Goal: Task Accomplishment & Management: Manage account settings

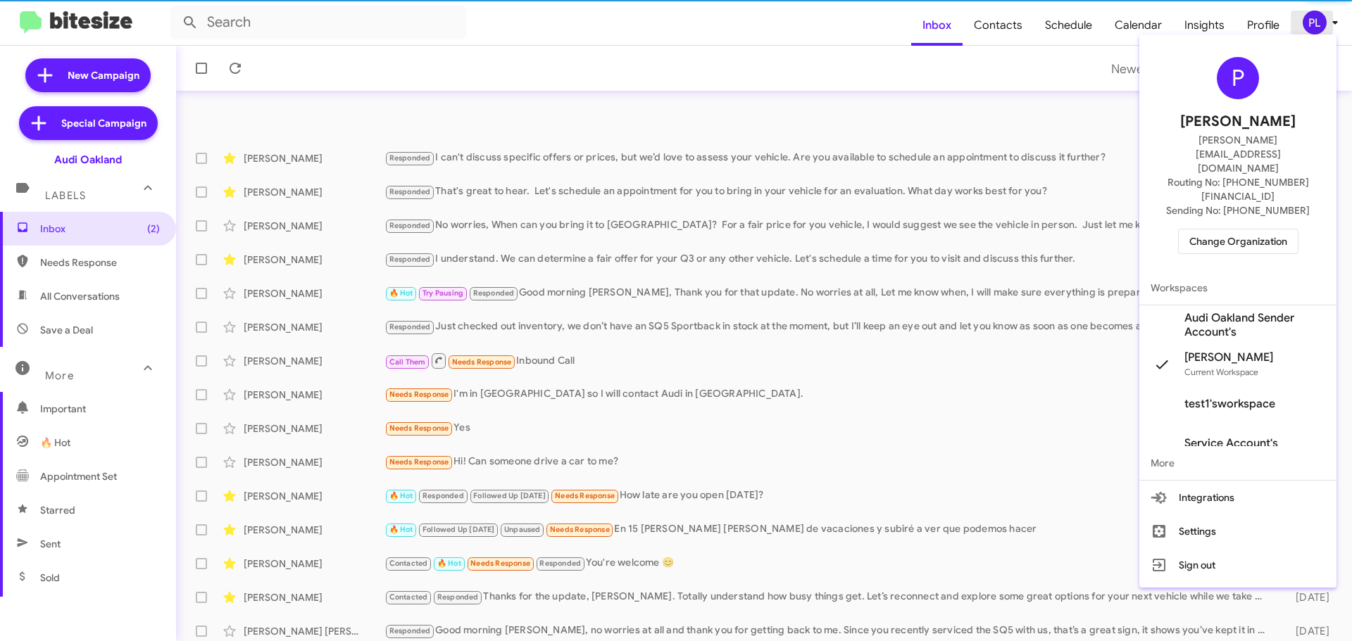
scroll to position [176, 0]
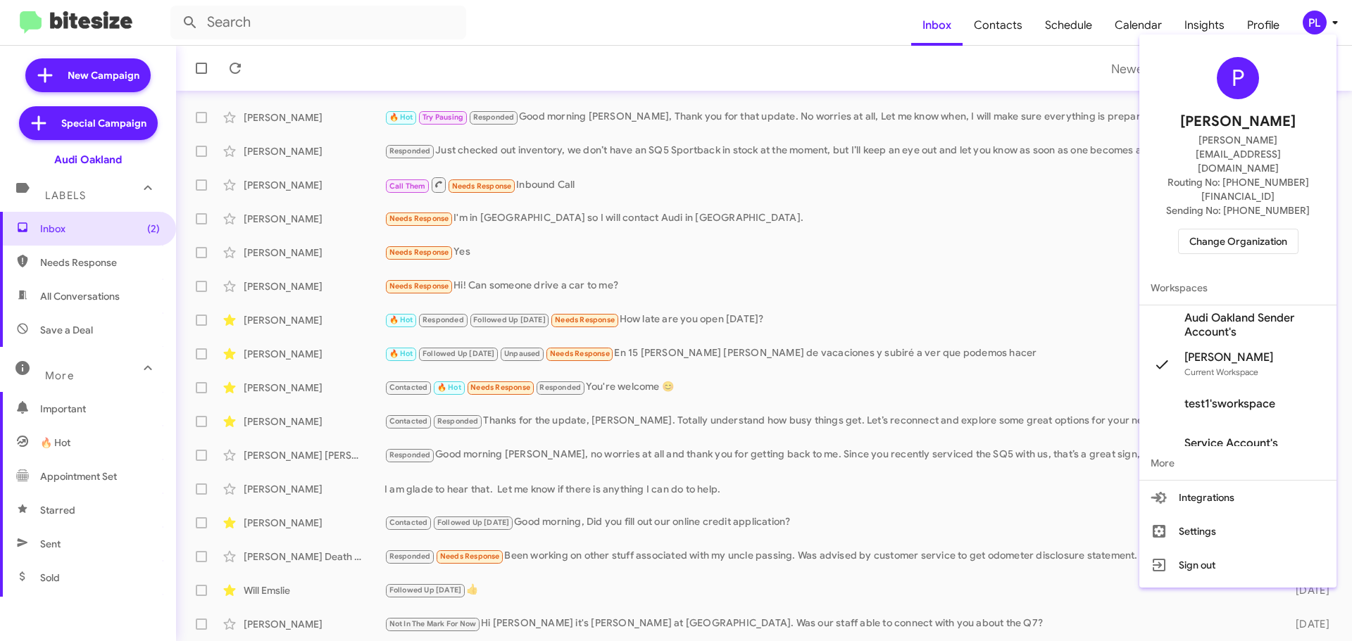
click at [1055, 340] on div at bounding box center [676, 320] width 1352 height 641
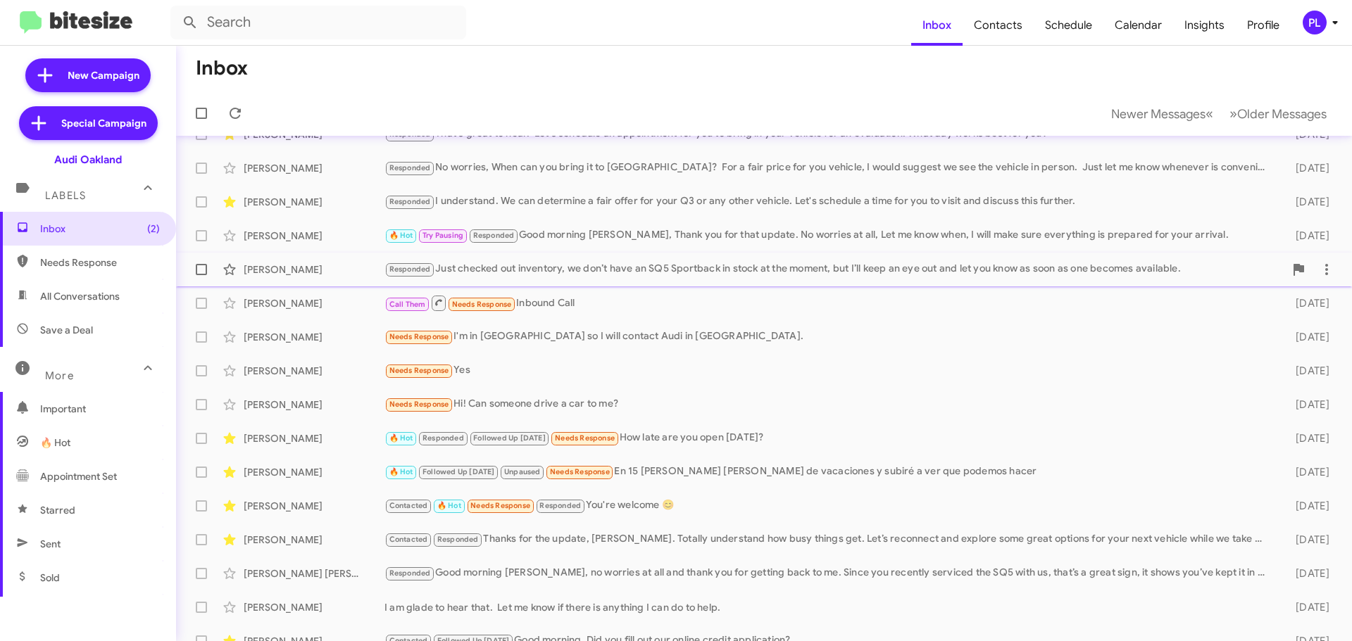
scroll to position [0, 0]
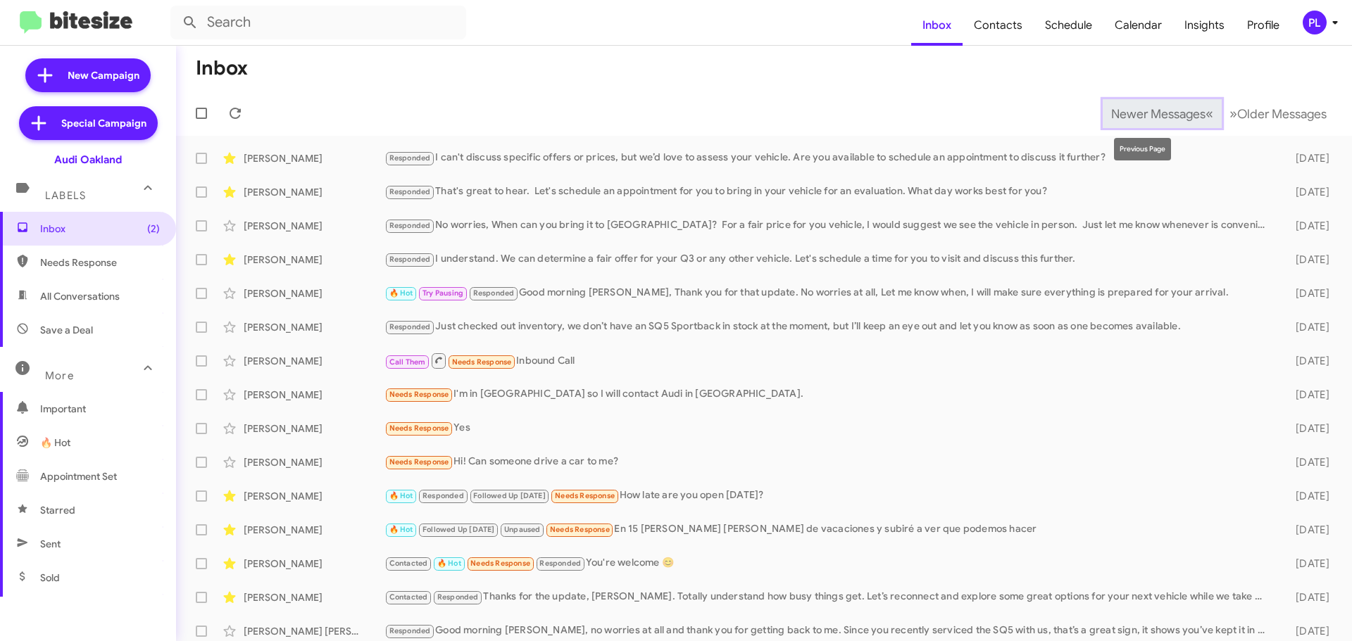
click at [1113, 111] on span "Newer Messages" at bounding box center [1158, 113] width 94 height 15
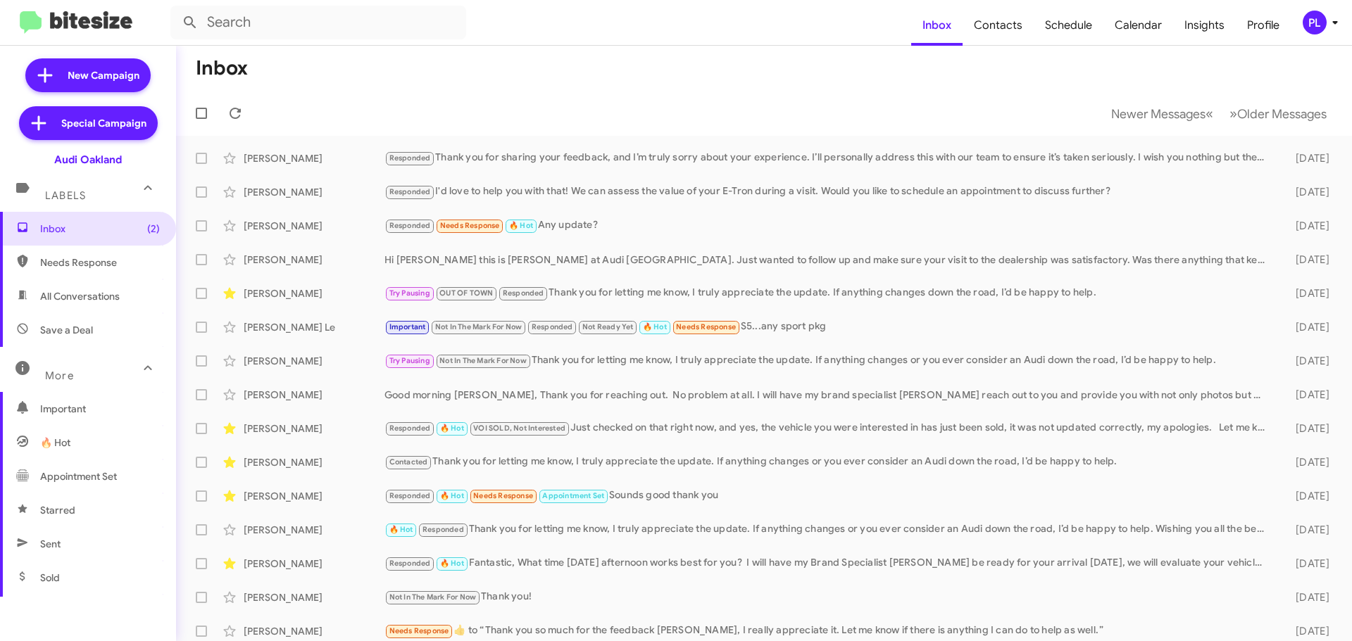
click at [1335, 25] on icon at bounding box center [1334, 22] width 17 height 17
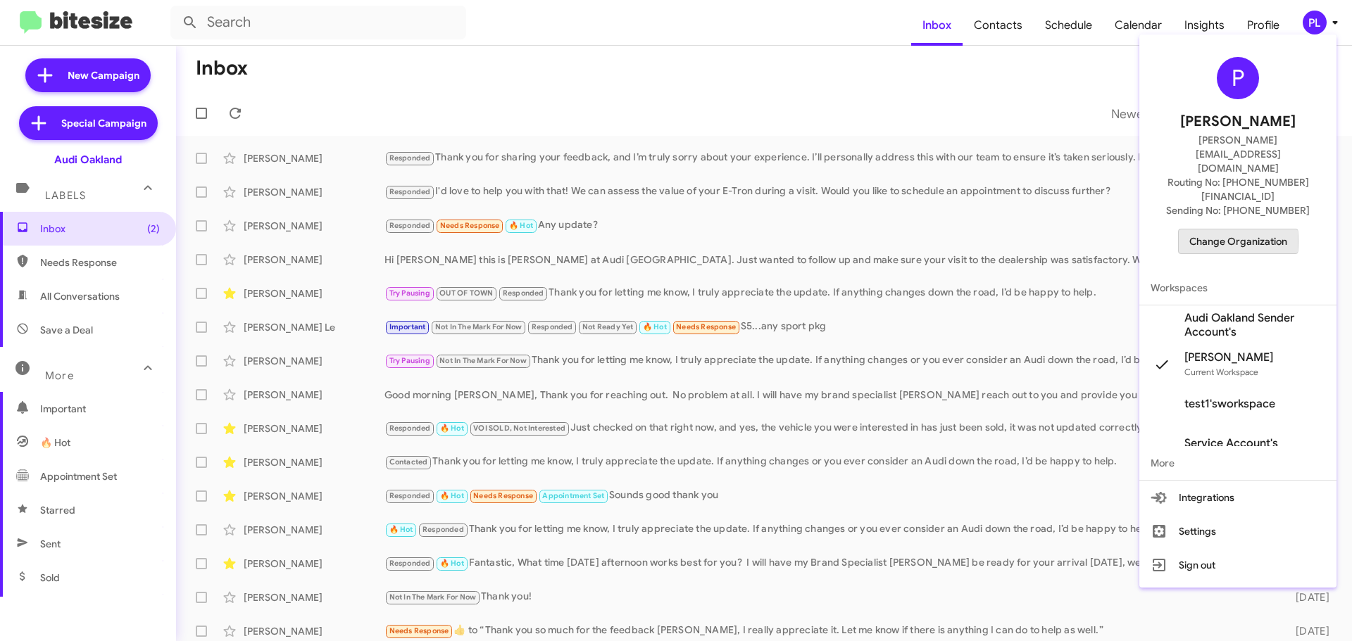
click at [1235, 229] on span "Change Organization" at bounding box center [1238, 241] width 98 height 24
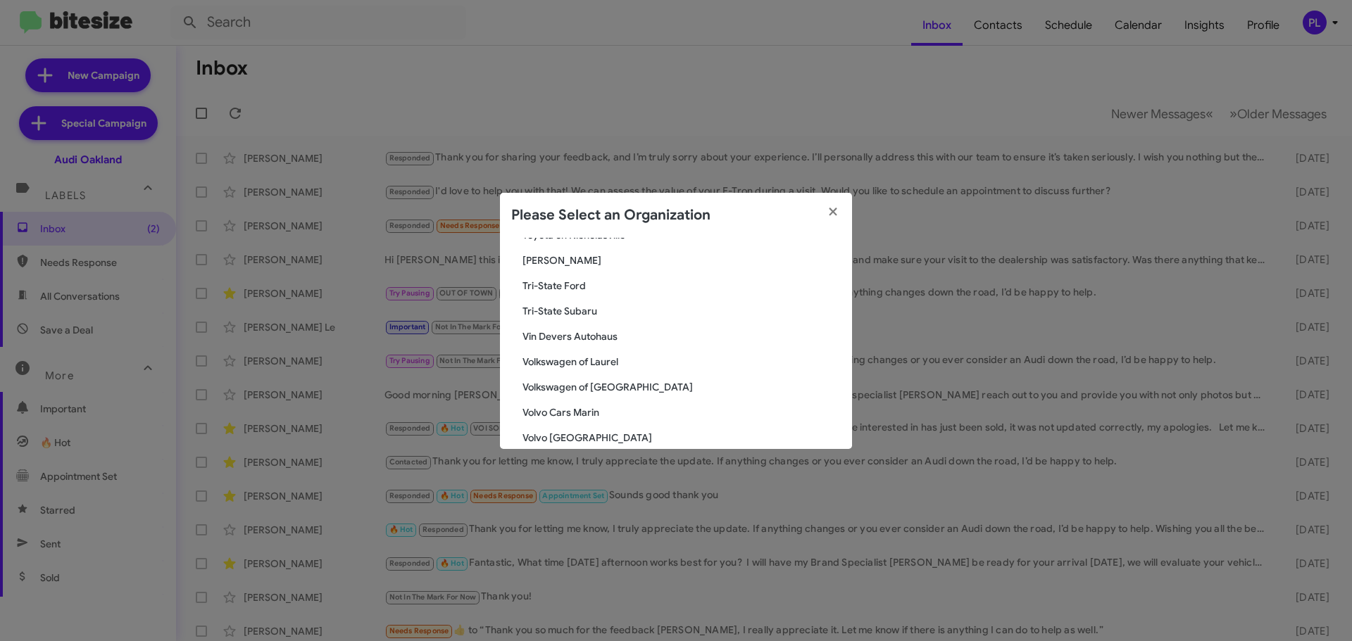
scroll to position [2490, 0]
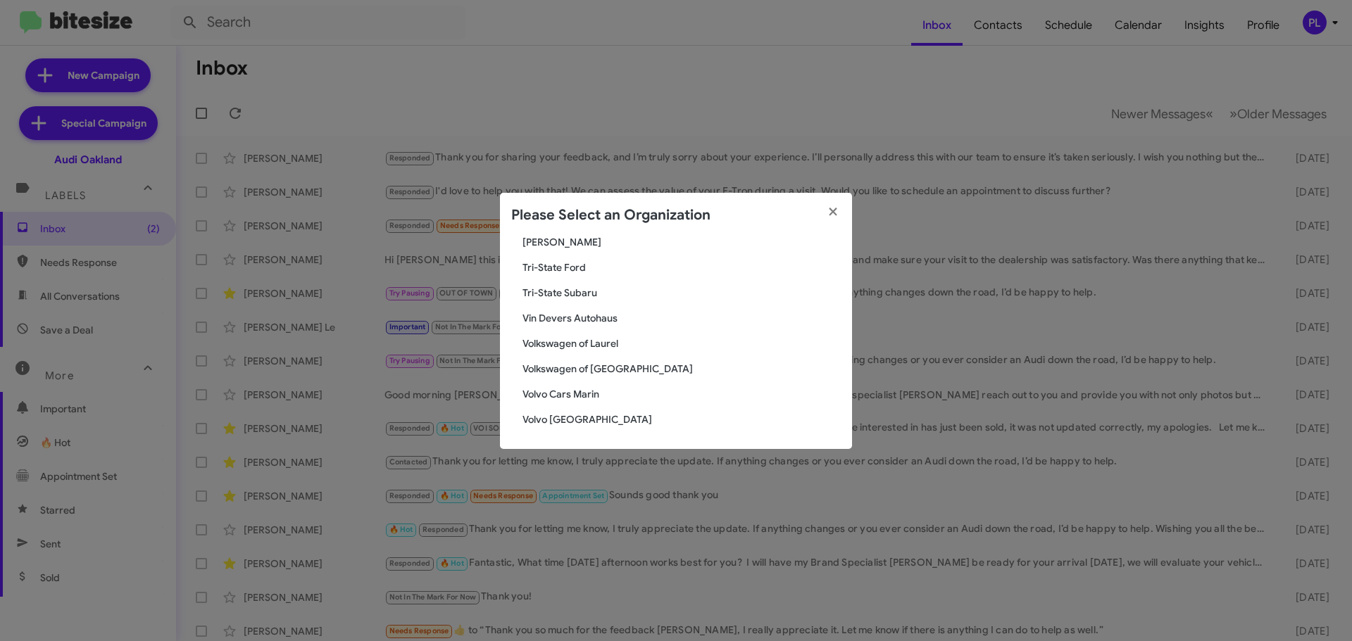
click at [548, 315] on span "Vin Devers Autohaus" at bounding box center [681, 318] width 318 height 14
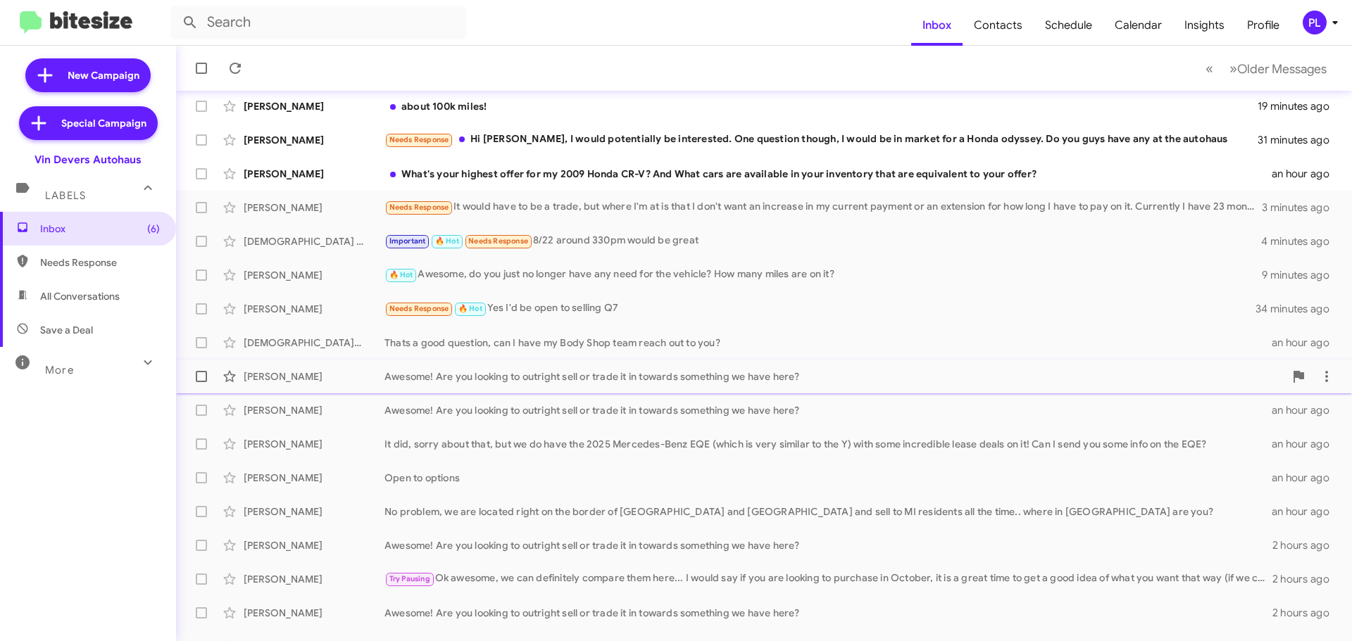
scroll to position [176, 0]
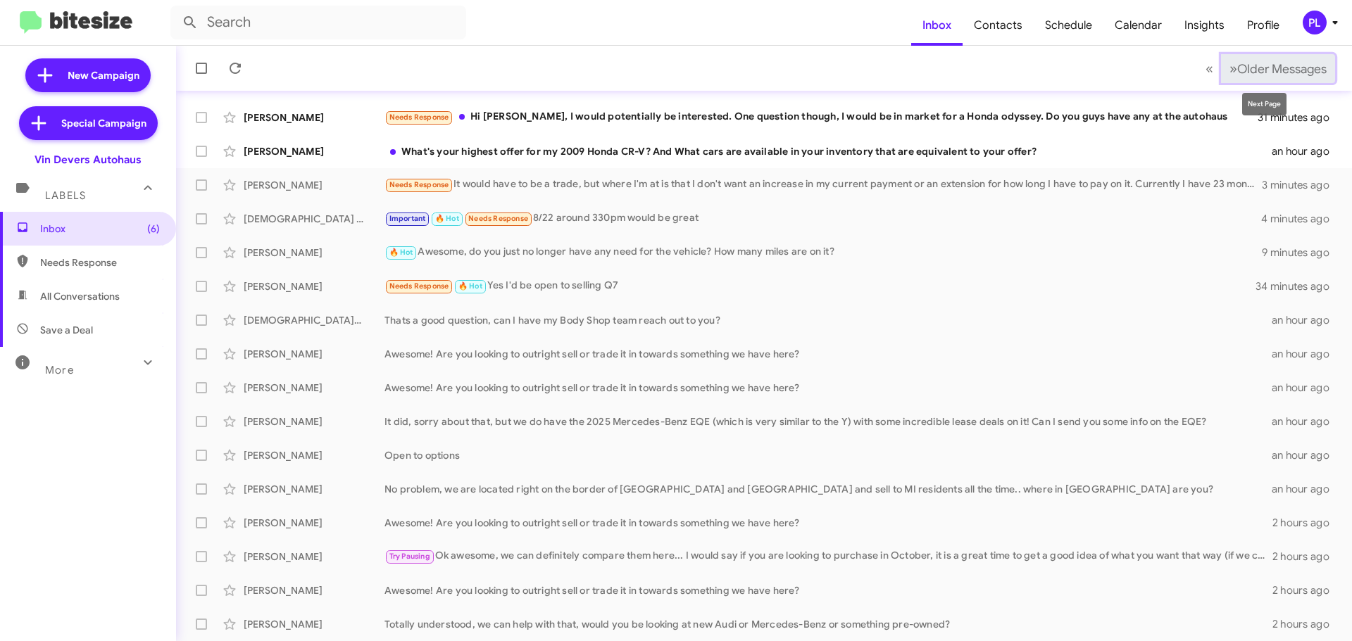
click at [1237, 67] on span "Older Messages" at bounding box center [1281, 68] width 89 height 15
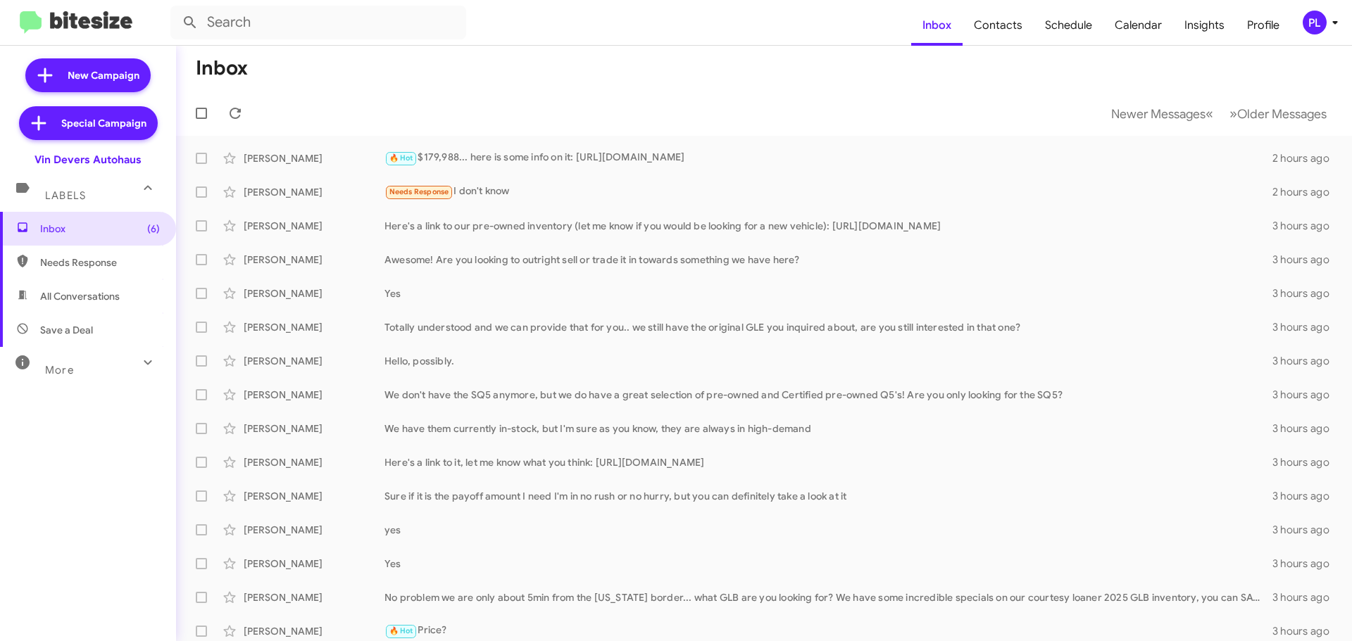
click at [1331, 17] on icon at bounding box center [1334, 22] width 17 height 17
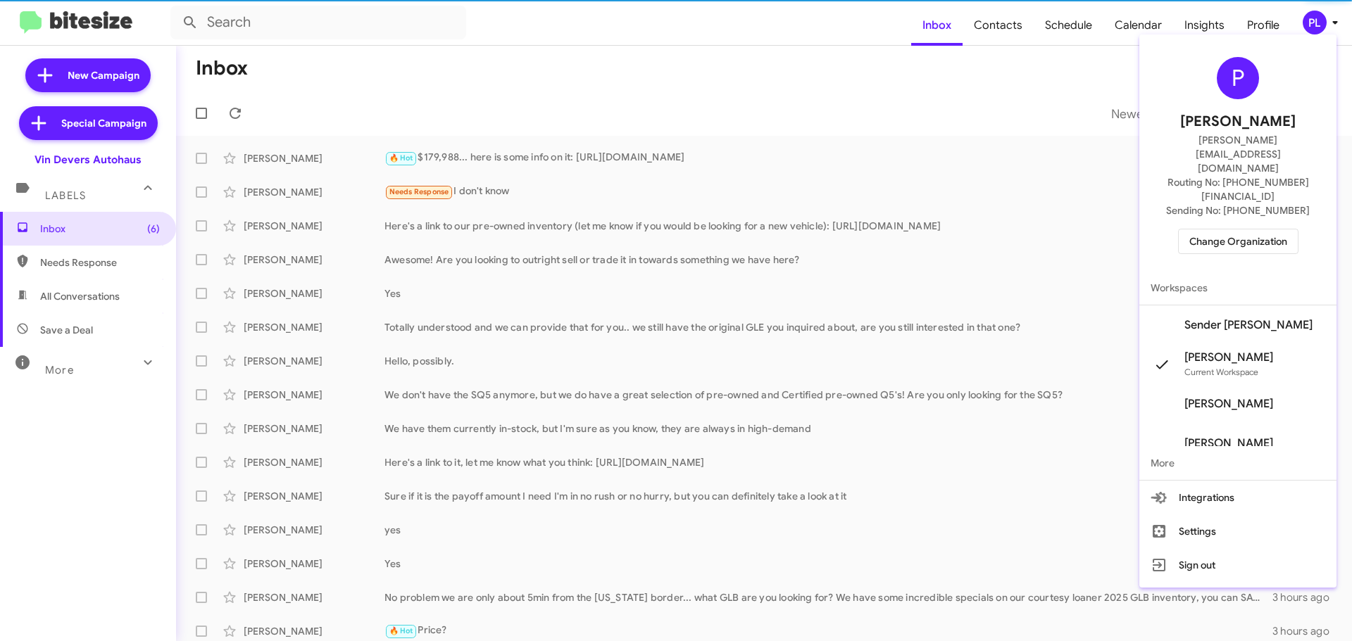
click at [1254, 229] on span "Change Organization" at bounding box center [1238, 241] width 98 height 24
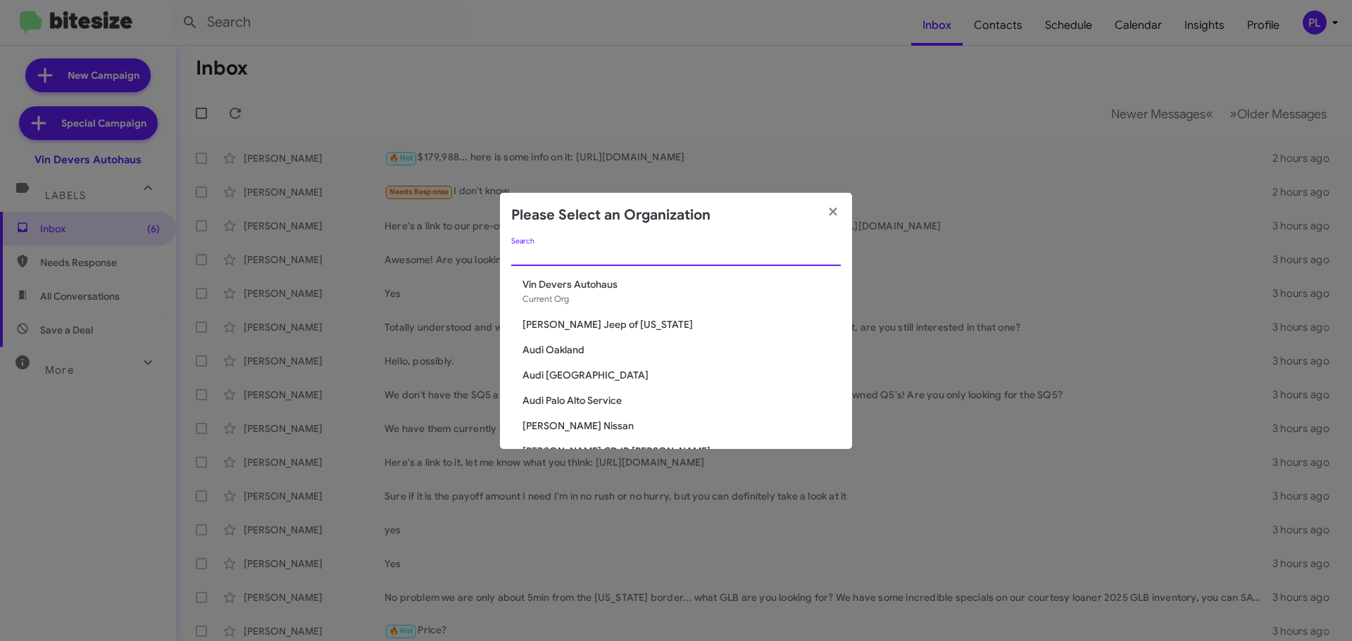
click at [727, 258] on input "Search" at bounding box center [675, 255] width 329 height 11
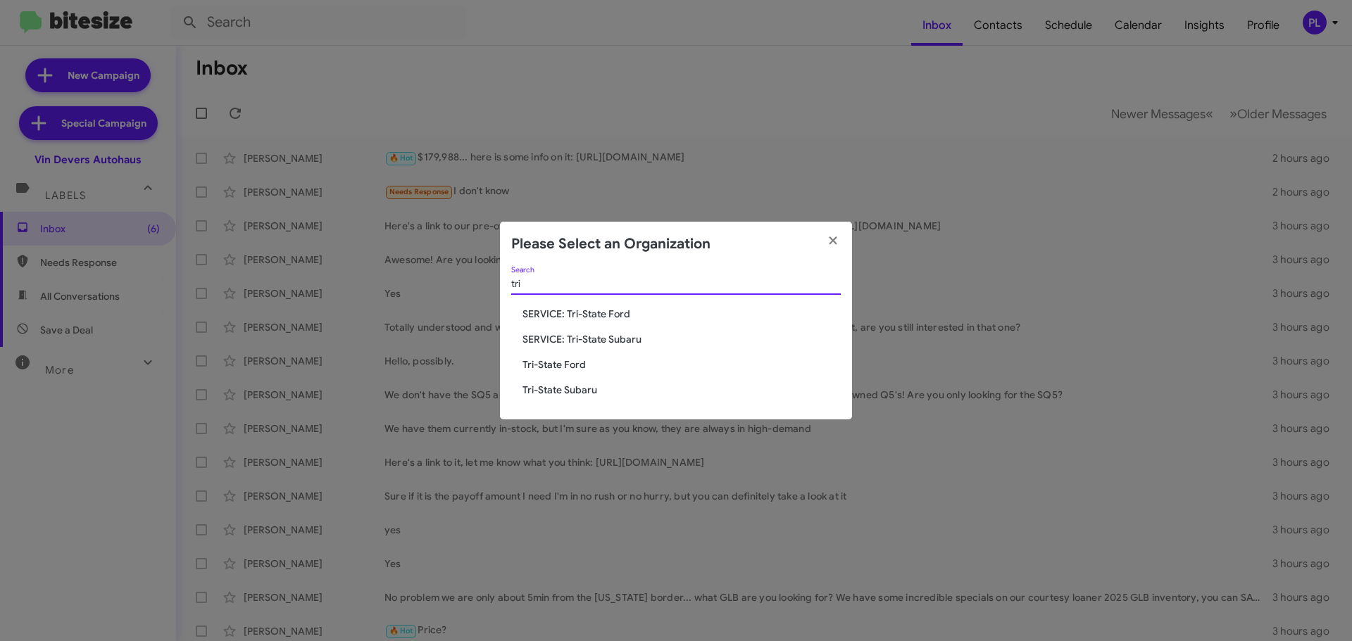
type input "tri"
click at [579, 319] on span "SERVICE: Tri-State Ford" at bounding box center [681, 314] width 318 height 14
